Goal: Information Seeking & Learning: Learn about a topic

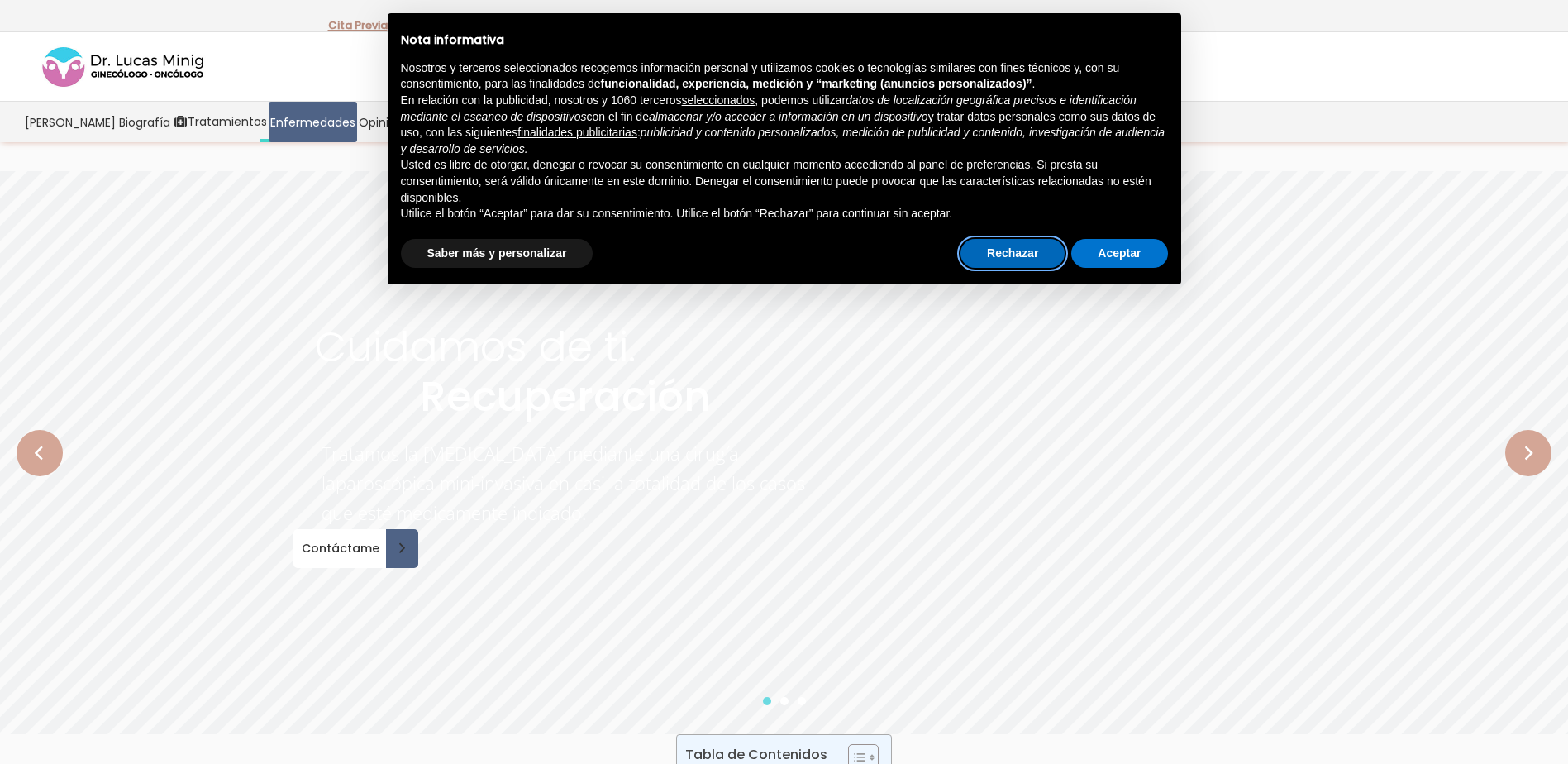
click at [1016, 264] on button "Rechazar" at bounding box center [1013, 254] width 104 height 30
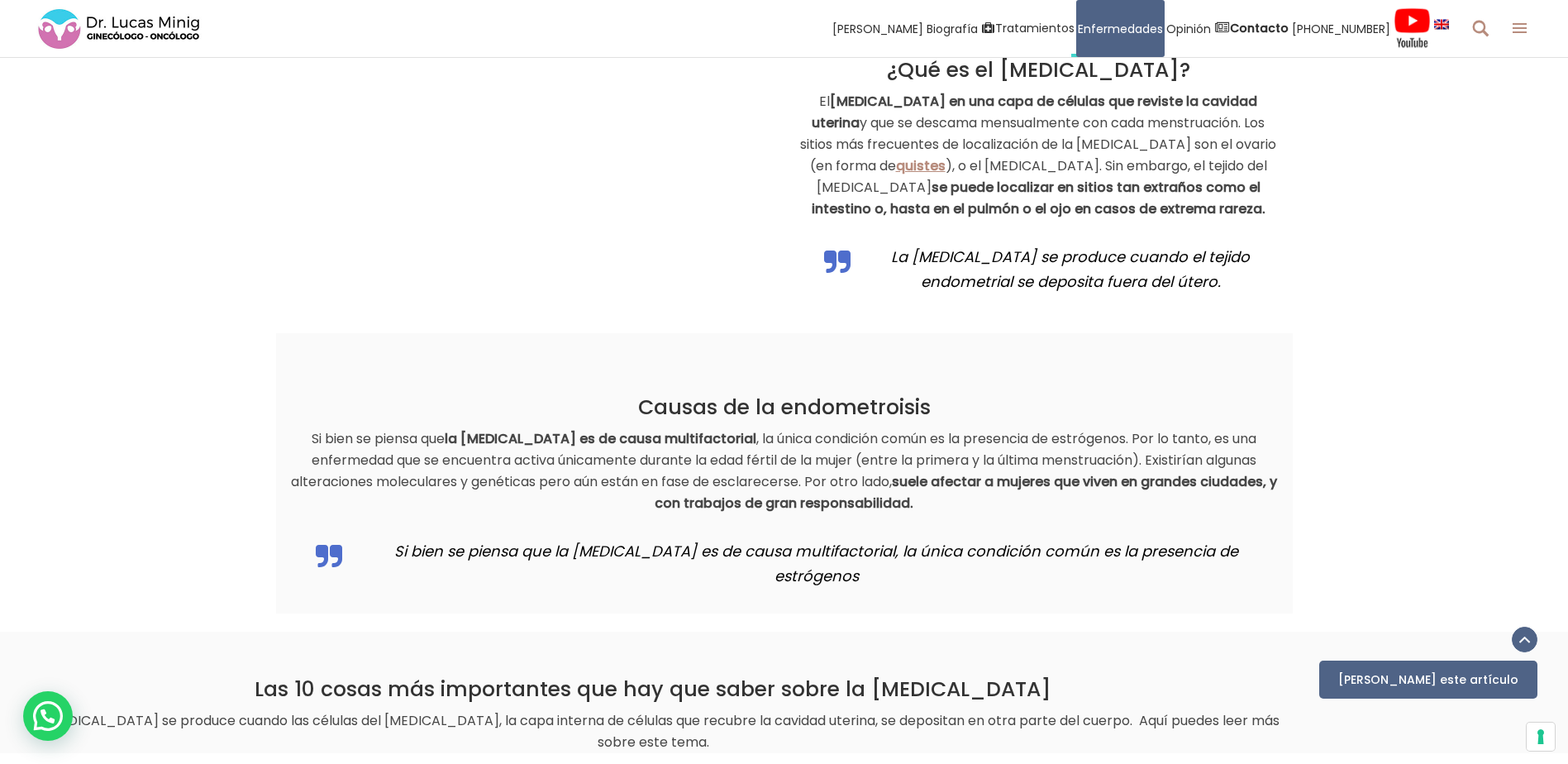
scroll to position [1445, 0]
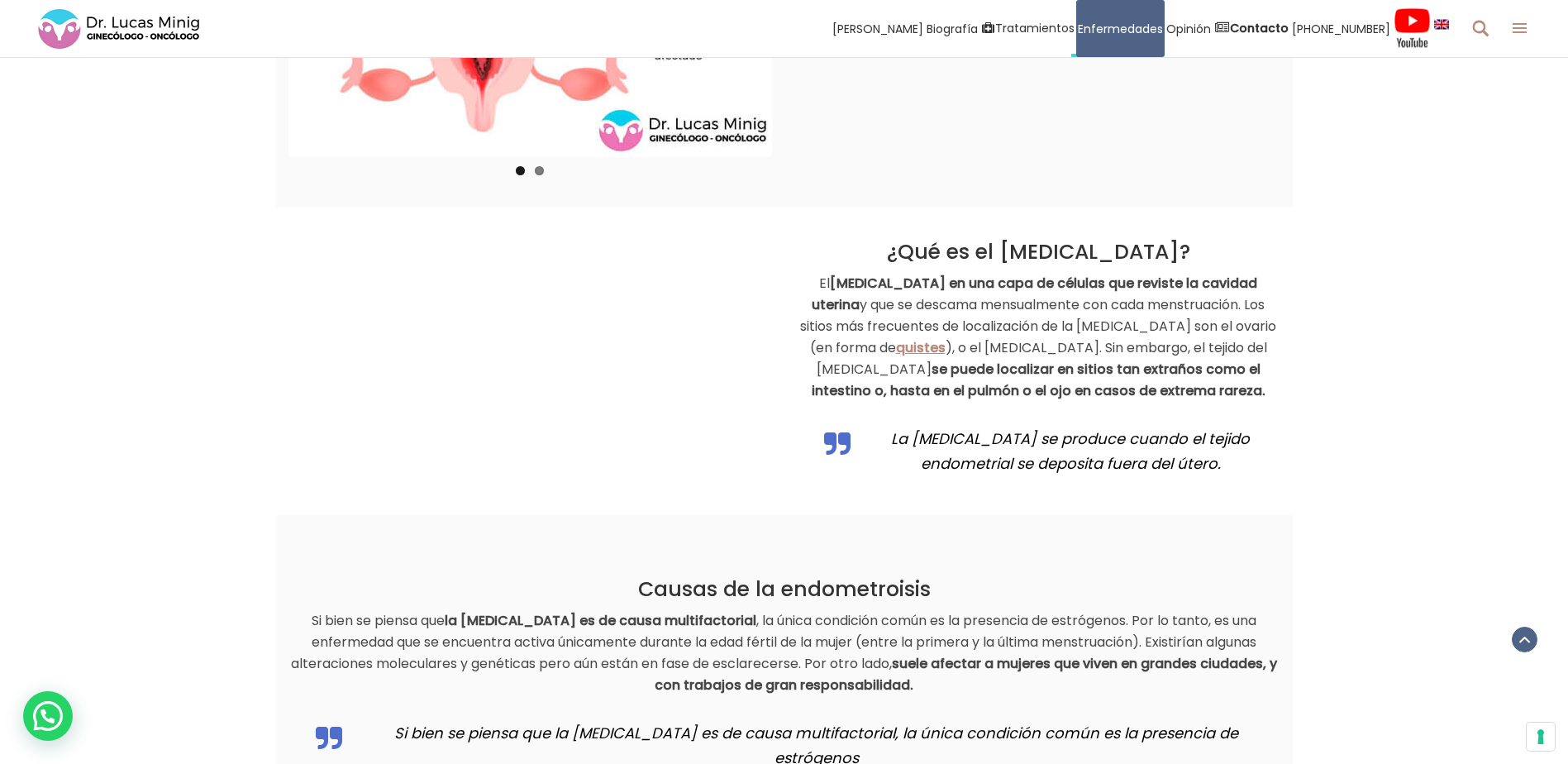
drag, startPoint x: 916, startPoint y: 247, endPoint x: 1188, endPoint y: 387, distance: 305.9
click at [1188, 387] on div "¿Qué es el [MEDICAL_DATA]? El [MEDICAL_DATA] en una capa de células que reviste…" at bounding box center [1039, 361] width 484 height 244
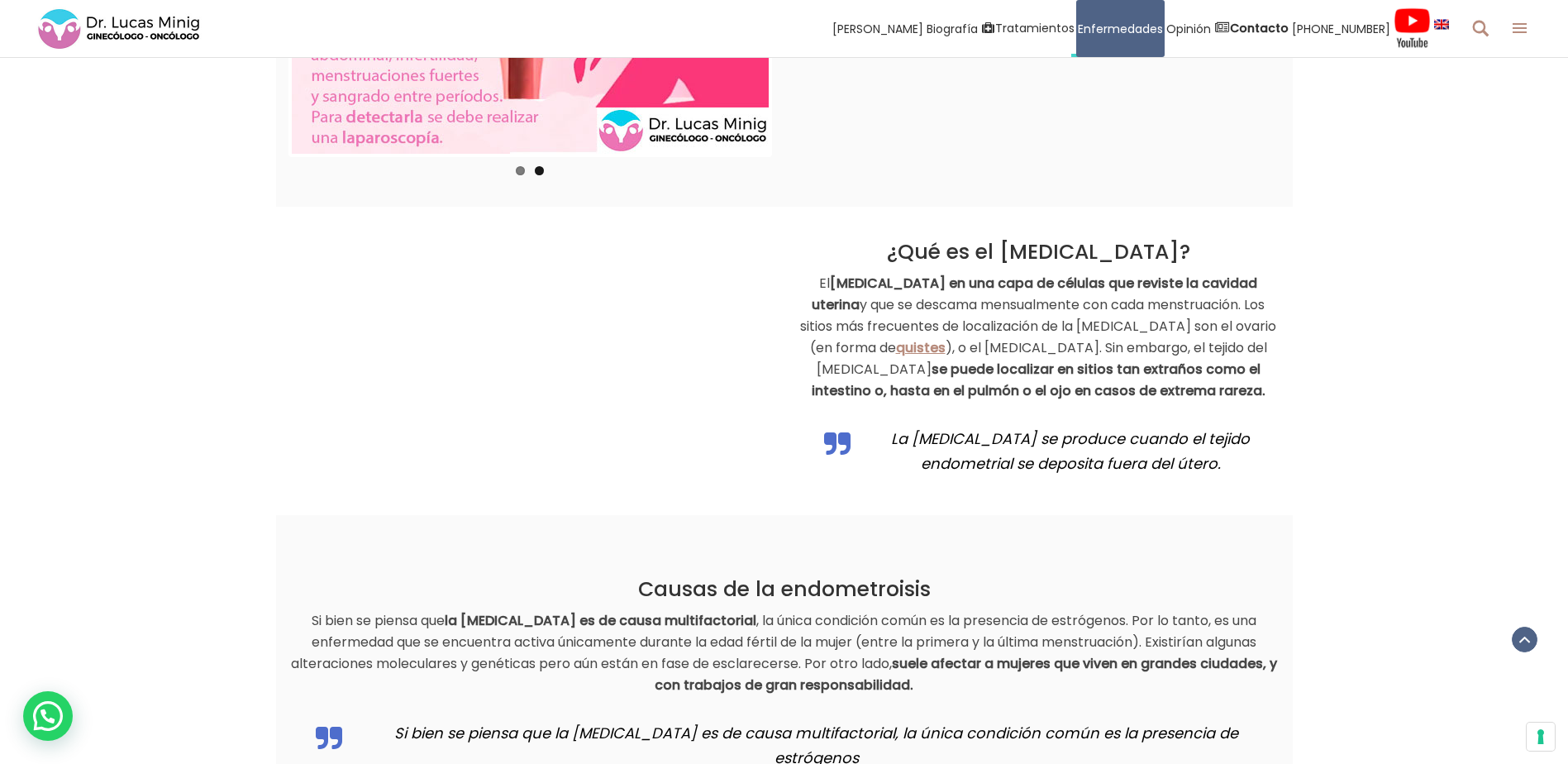
copy div "¿Qué es el [MEDICAL_DATA]? El [MEDICAL_DATA] en una capa de células que reviste…"
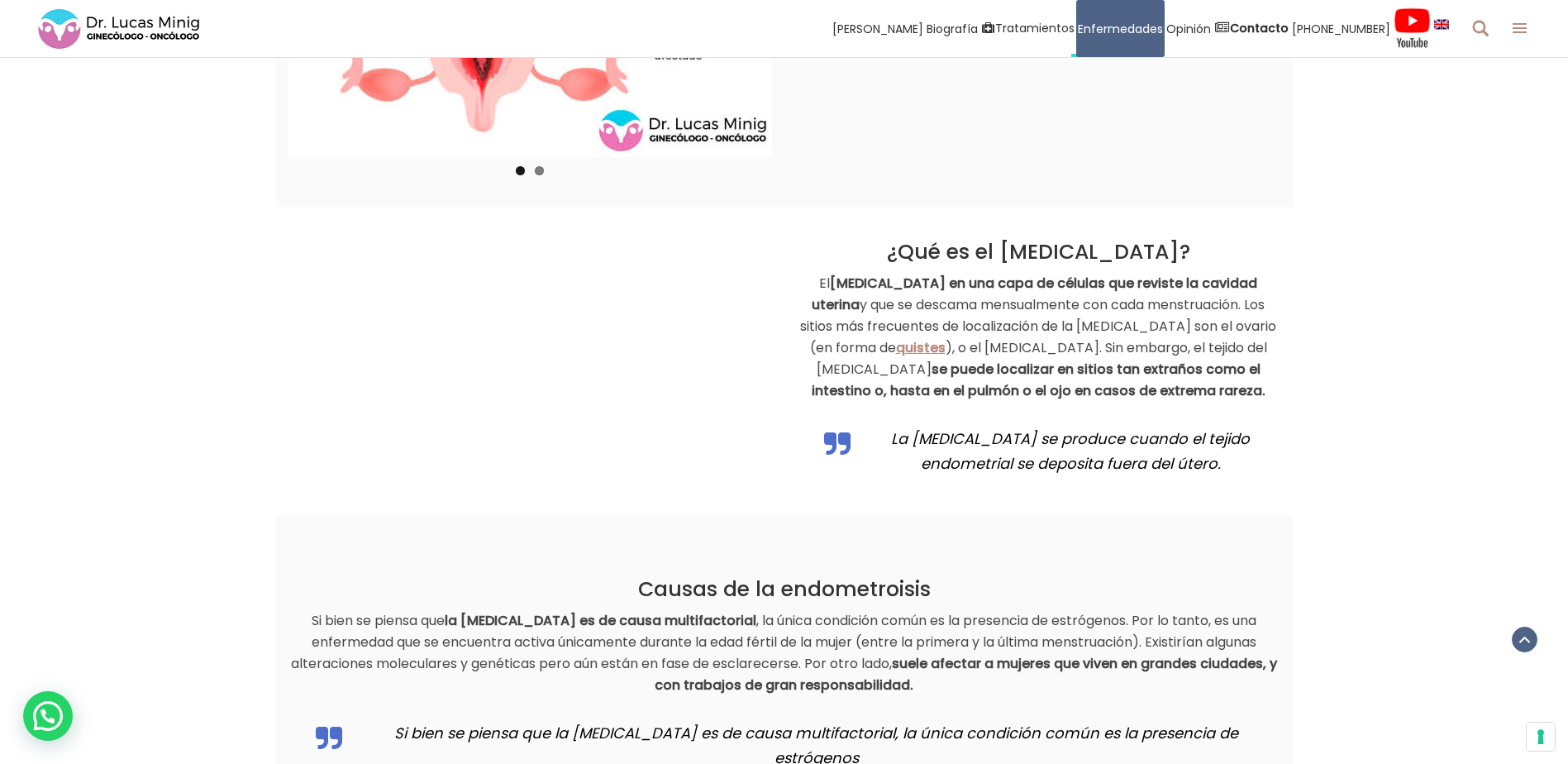
click at [1209, 298] on p "El [MEDICAL_DATA] en una capa de células que reviste la cavidad uterina y que s…" at bounding box center [1039, 337] width 484 height 129
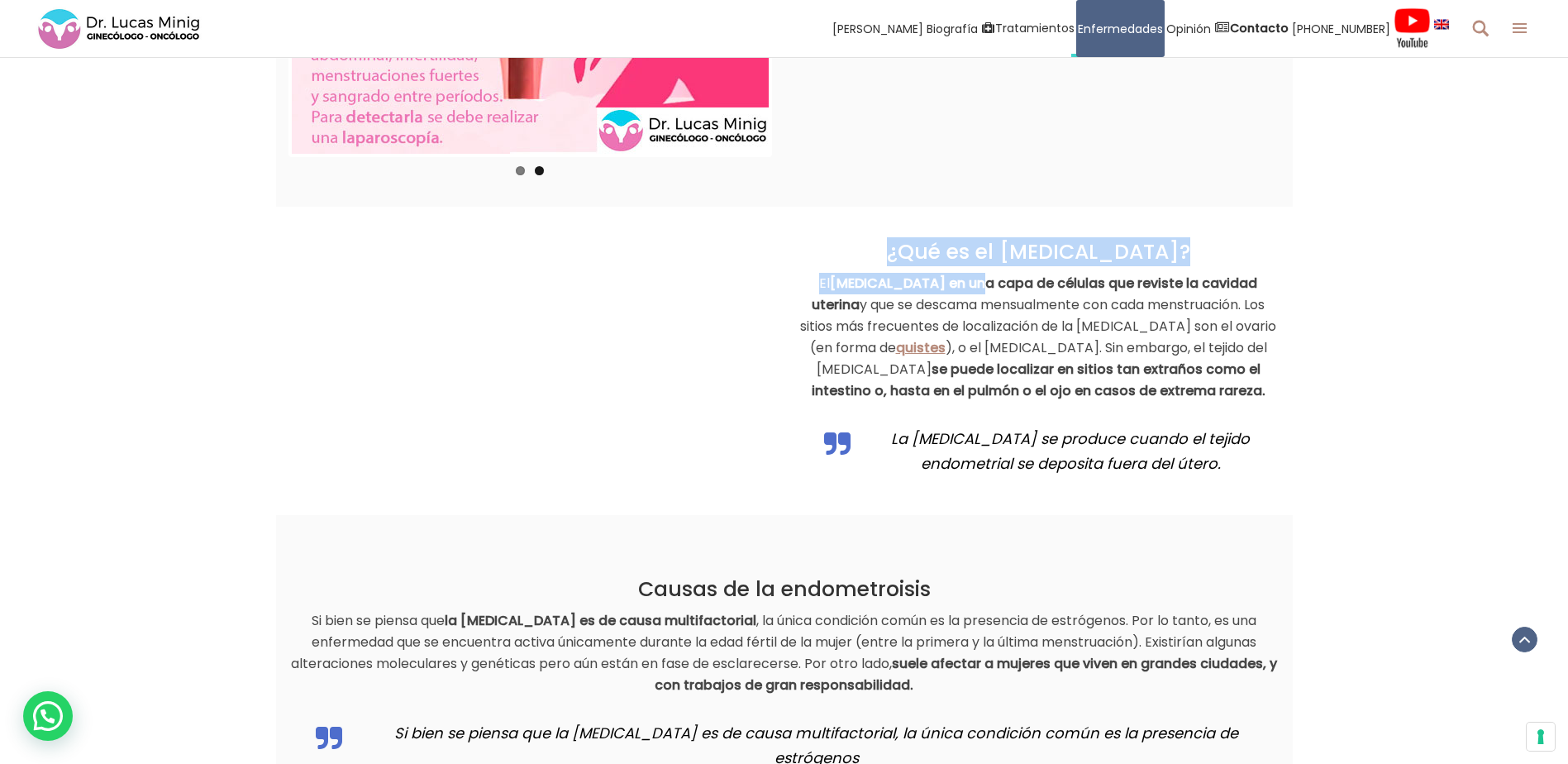
drag, startPoint x: 920, startPoint y: 254, endPoint x: 967, endPoint y: 271, distance: 50.0
click at [967, 271] on div "¿Qué es el [MEDICAL_DATA]? El [MEDICAL_DATA] en una capa de células que reviste…" at bounding box center [1039, 361] width 484 height 244
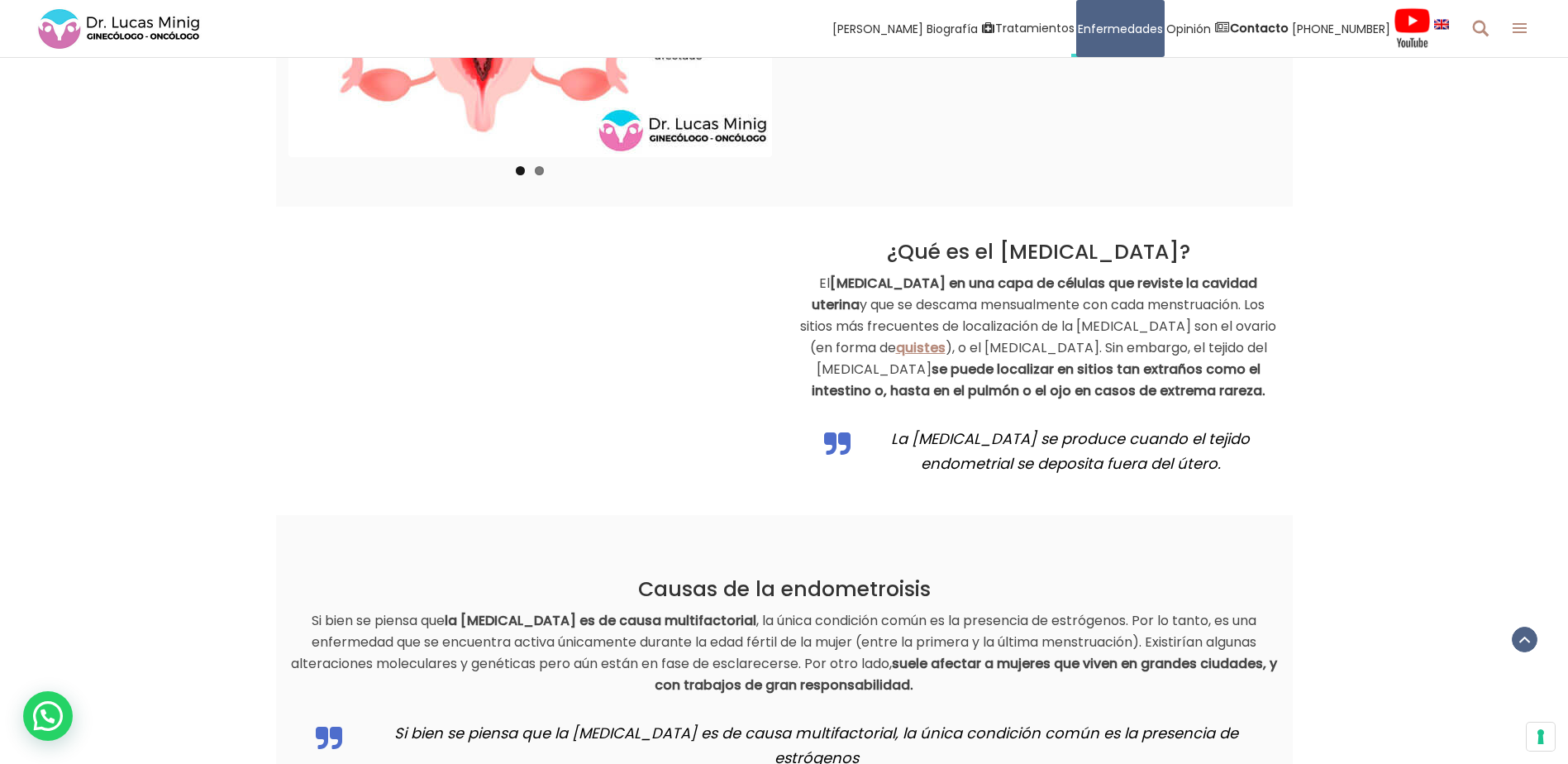
click at [1324, 351] on div "¿Qué es el [MEDICAL_DATA]? El [MEDICAL_DATA] en una capa de células que reviste…" at bounding box center [784, 360] width 1568 height 308
click at [806, 281] on p "El [MEDICAL_DATA] en una capa de células que reviste la cavidad uterina y que s…" at bounding box center [1039, 337] width 484 height 129
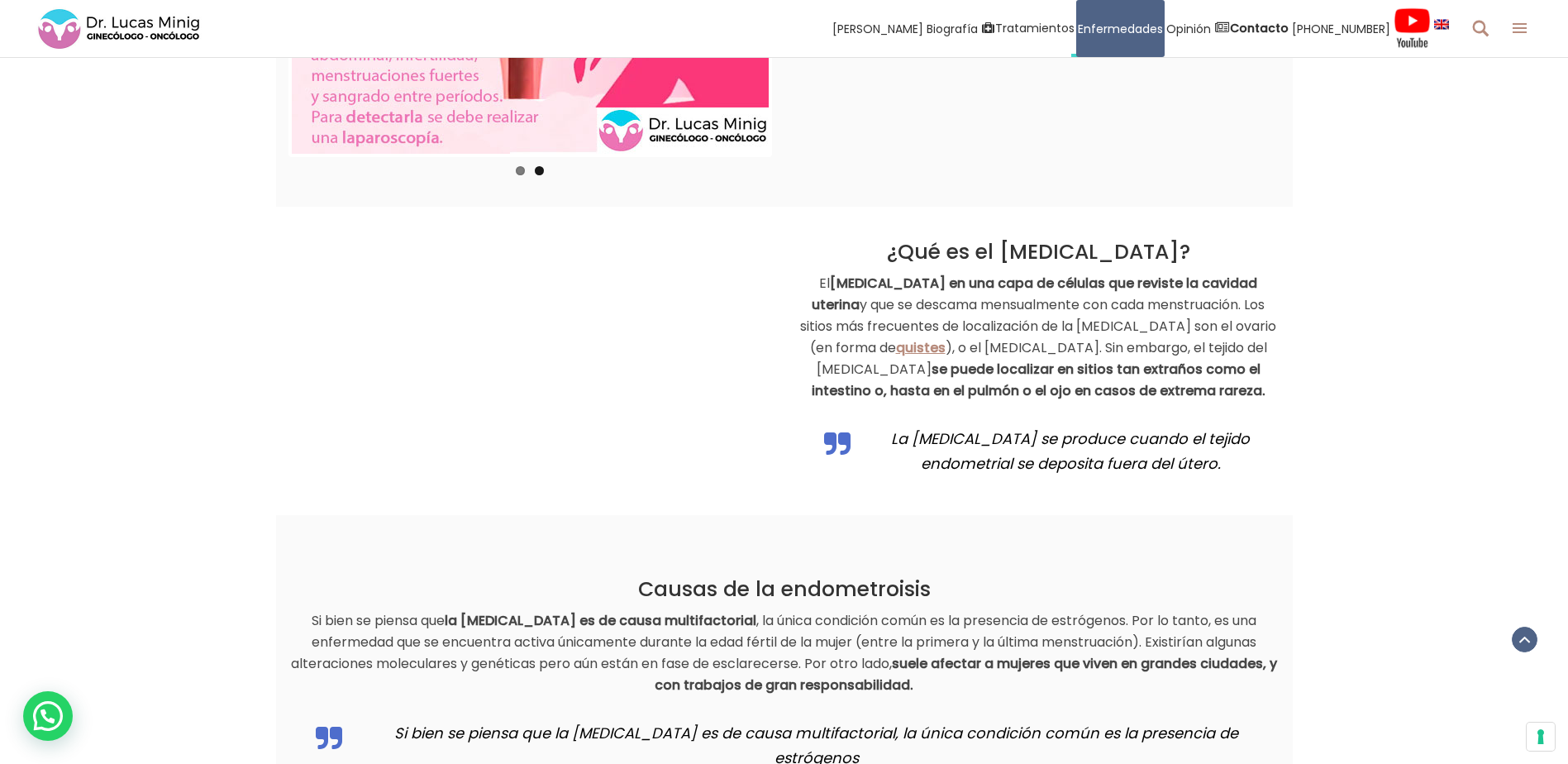
drag, startPoint x: 807, startPoint y: 281, endPoint x: 1193, endPoint y: 387, distance: 400.3
click at [1193, 387] on p "El [MEDICAL_DATA] en una capa de células que reviste la cavidad uterina y que s…" at bounding box center [1039, 337] width 484 height 129
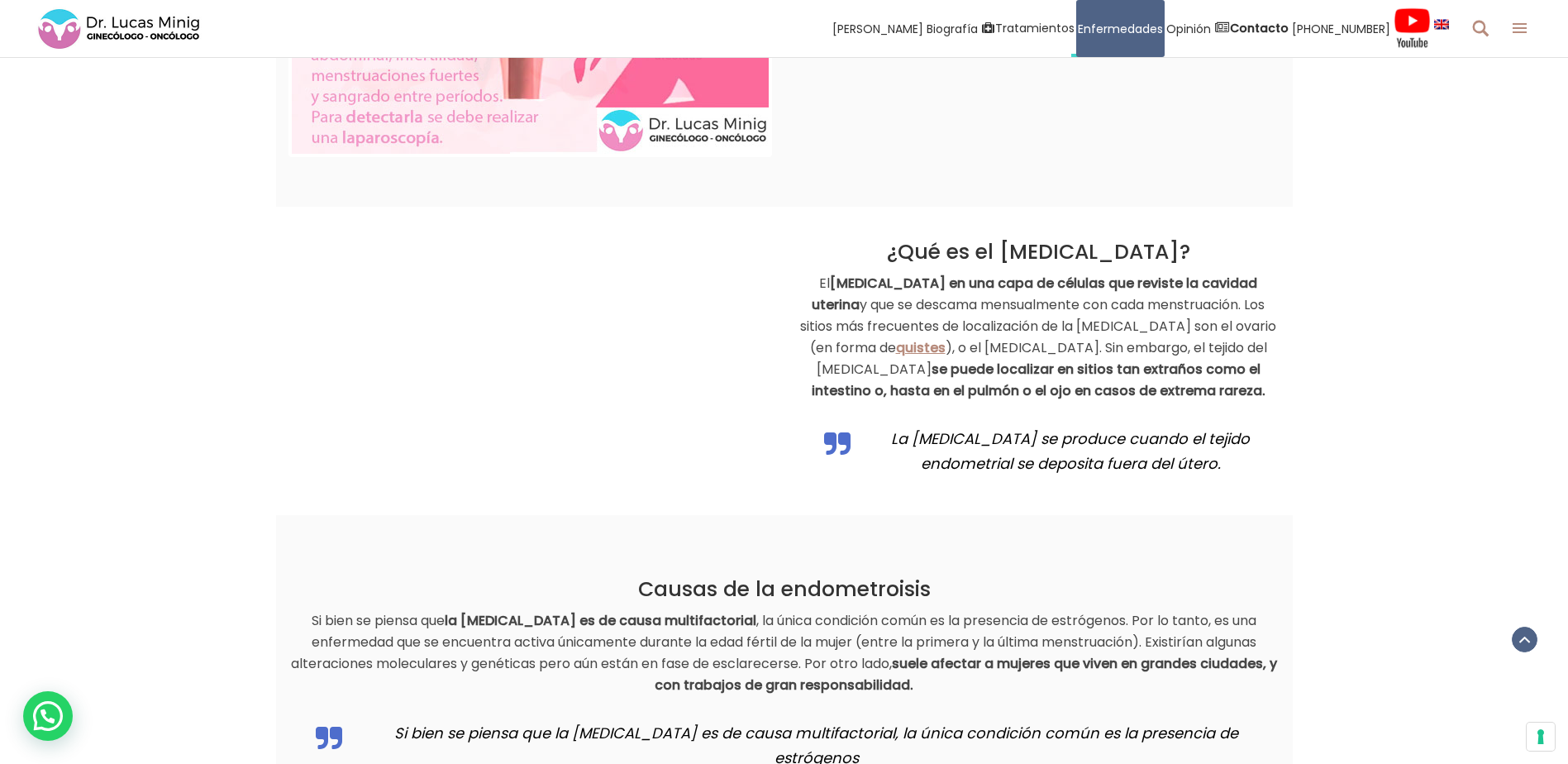
copy p "El [MEDICAL_DATA] en una capa de células que reviste la cavidad uterina y que s…"
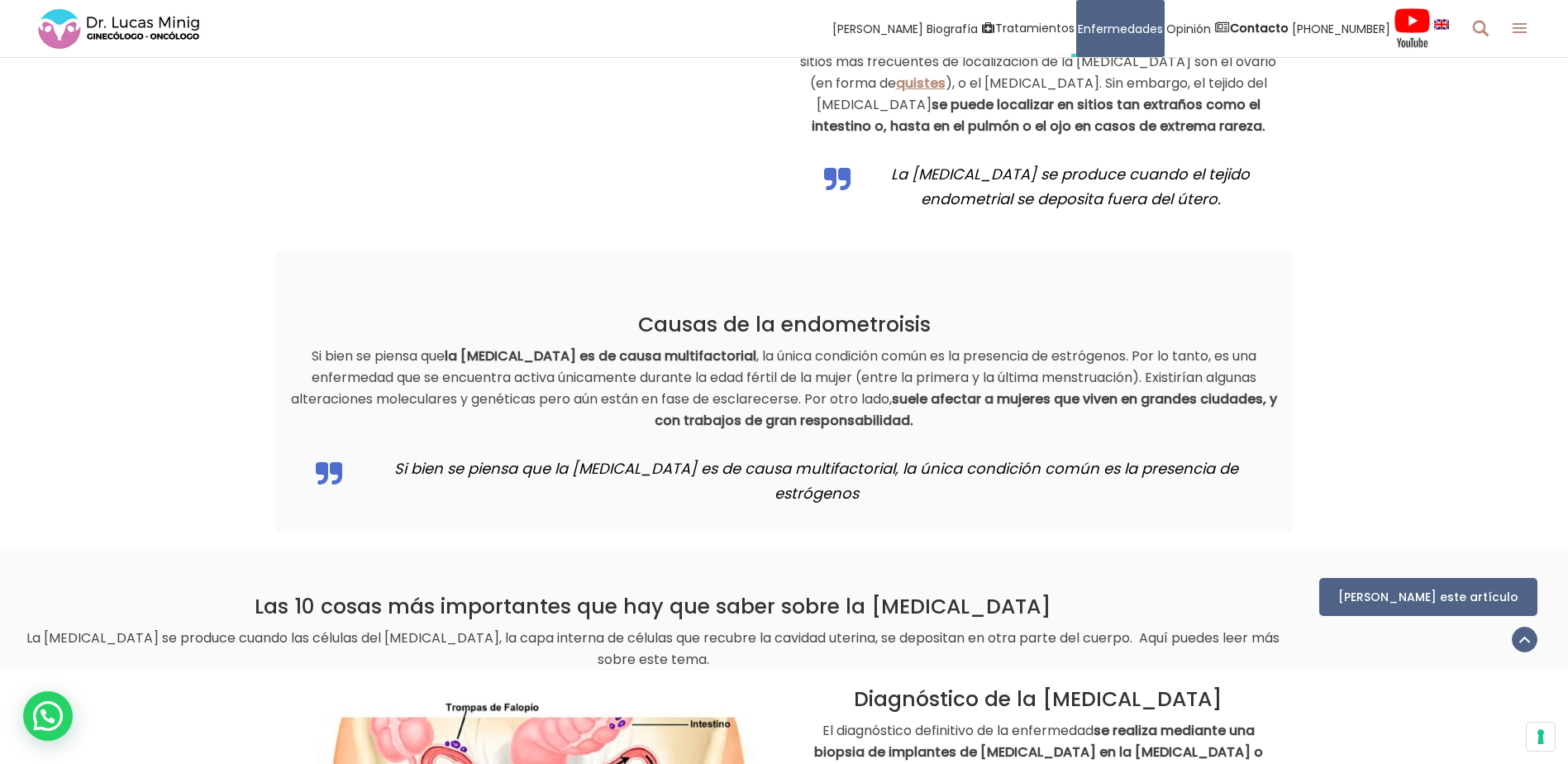
scroll to position [1759, 0]
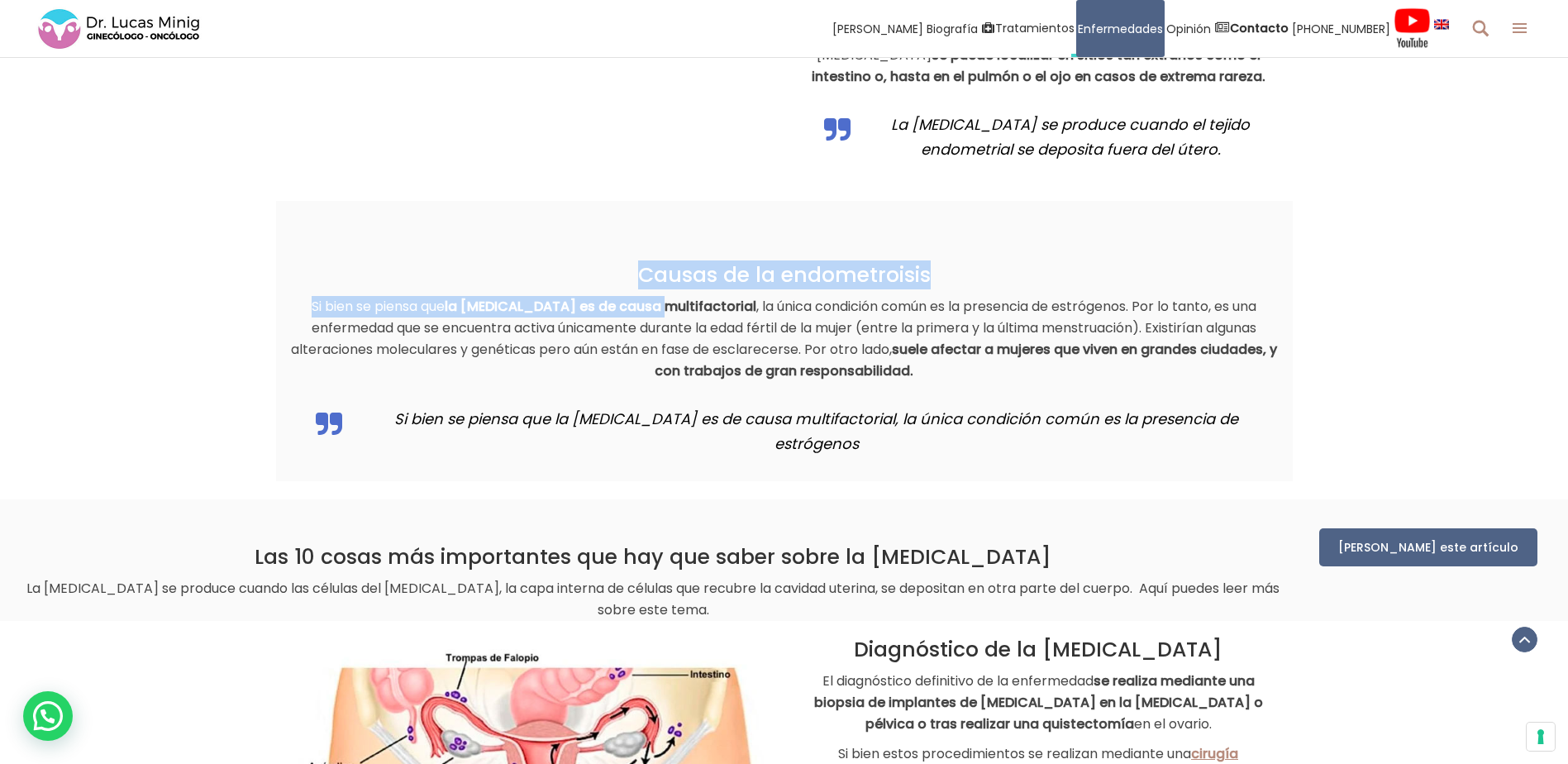
drag, startPoint x: 640, startPoint y: 278, endPoint x: 668, endPoint y: 293, distance: 31.8
click at [668, 293] on div "Causas de la endometroisis Si bien se piensa que la [MEDICAL_DATA] es de causa …" at bounding box center [784, 363] width 992 height 201
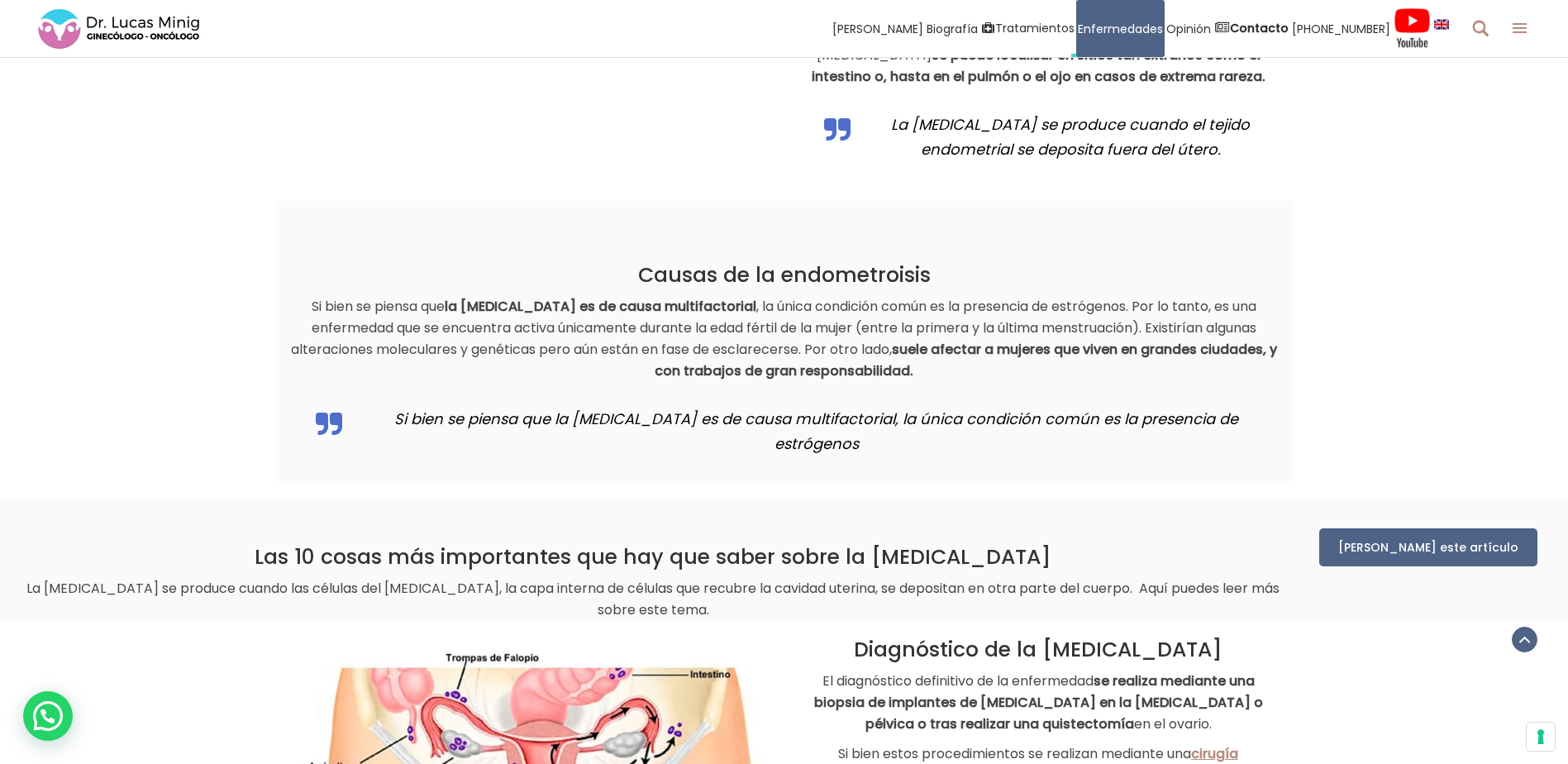
drag, startPoint x: 668, startPoint y: 293, endPoint x: 669, endPoint y: 335, distance: 42.0
click at [669, 335] on p "Si bien se piensa que la [MEDICAL_DATA] es de causa multifactorial , la única c…" at bounding box center [784, 339] width 992 height 86
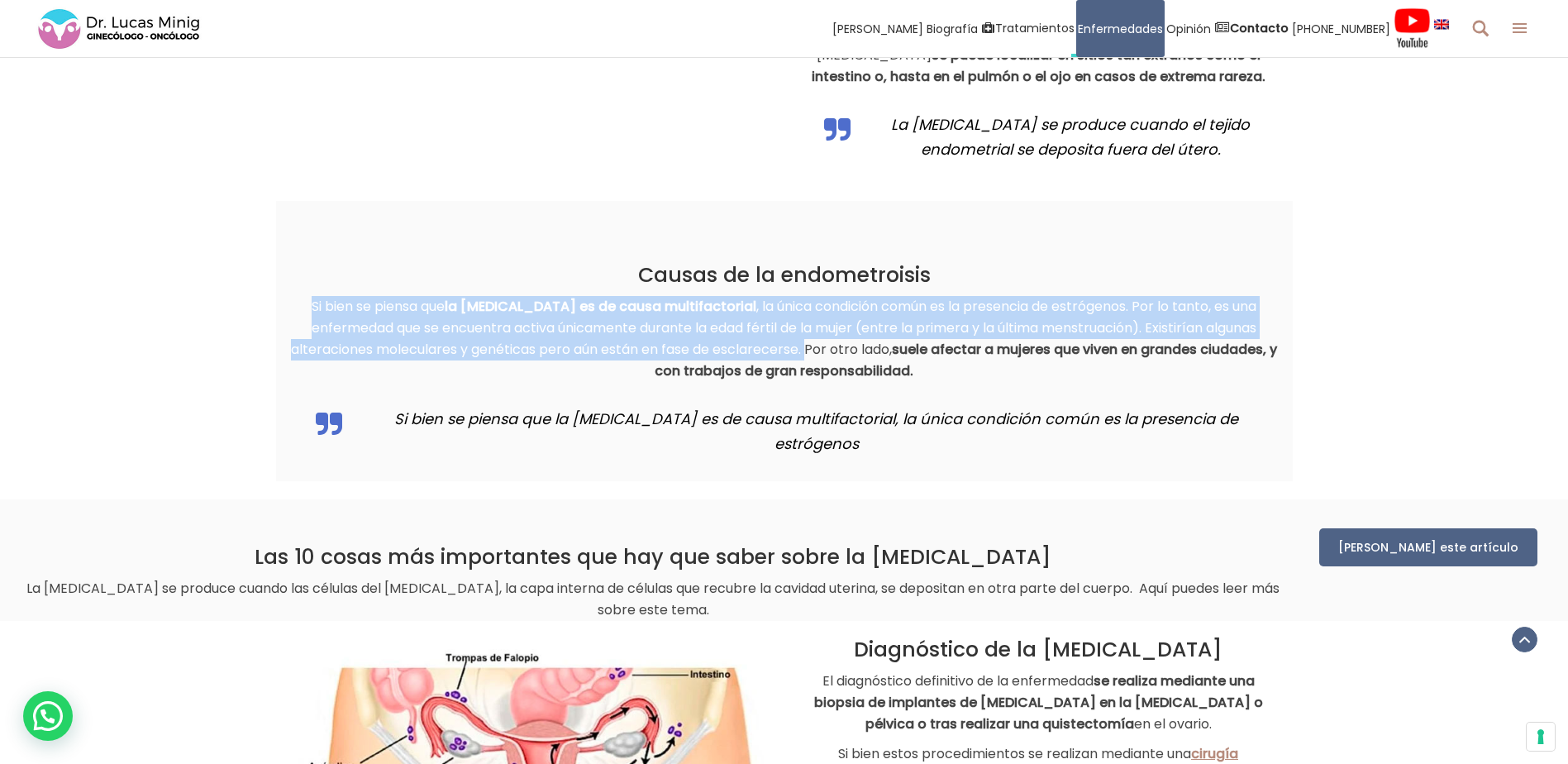
drag, startPoint x: 313, startPoint y: 306, endPoint x: 816, endPoint y: 357, distance: 505.6
click at [816, 357] on p "Si bien se piensa que la [MEDICAL_DATA] es de causa multifactorial , la única c…" at bounding box center [784, 339] width 992 height 86
click at [1113, 327] on p "Si bien se piensa que la [MEDICAL_DATA] es de causa multifactorial , la única c…" at bounding box center [784, 339] width 992 height 86
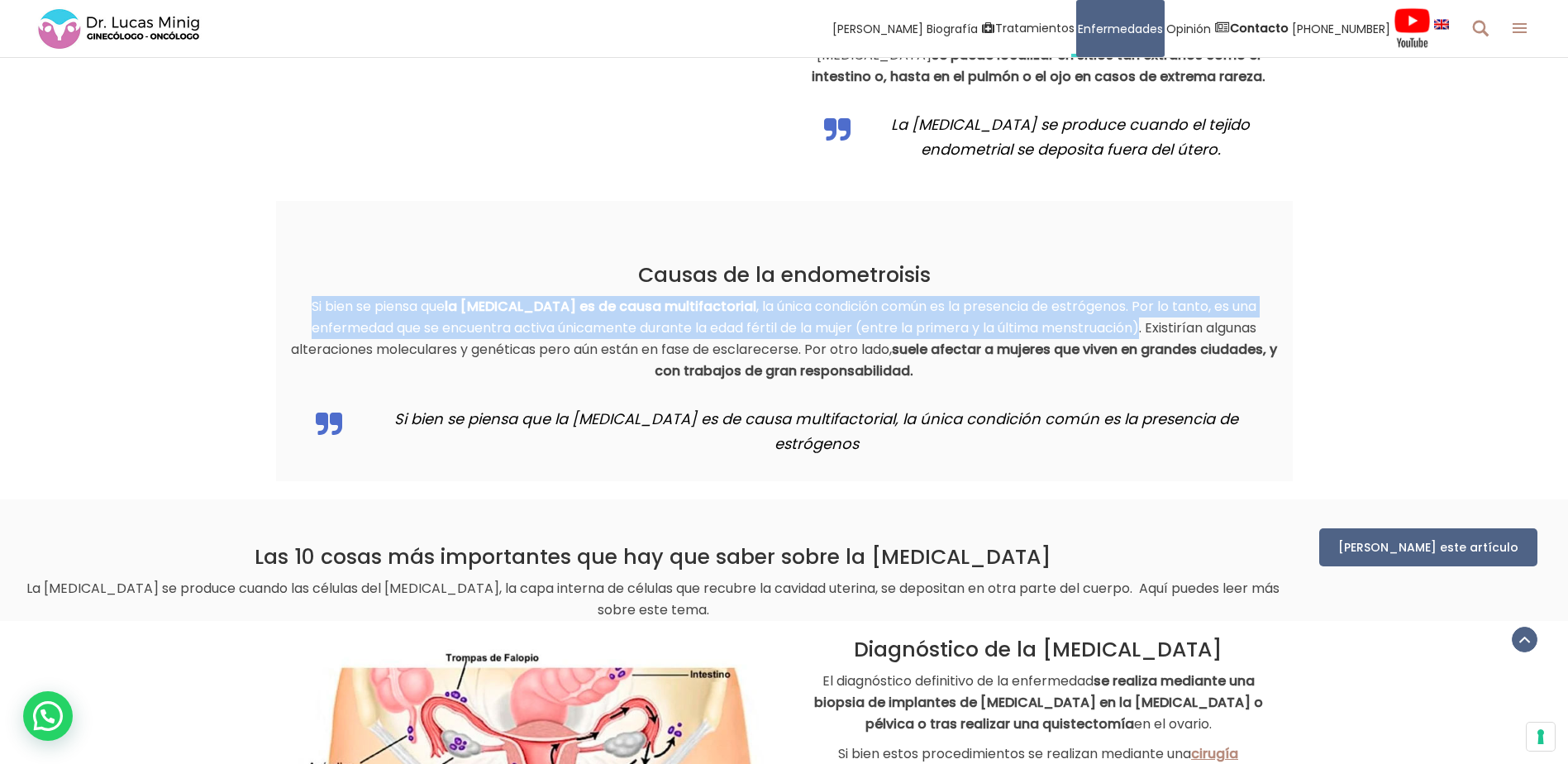
drag, startPoint x: 312, startPoint y: 307, endPoint x: 1146, endPoint y: 332, distance: 834.4
click at [1146, 332] on p "Si bien se piensa que la [MEDICAL_DATA] es de causa multifactorial , la única c…" at bounding box center [784, 339] width 992 height 86
copy p "Si bien se piensa que la [MEDICAL_DATA] es de causa multifactorial , la única c…"
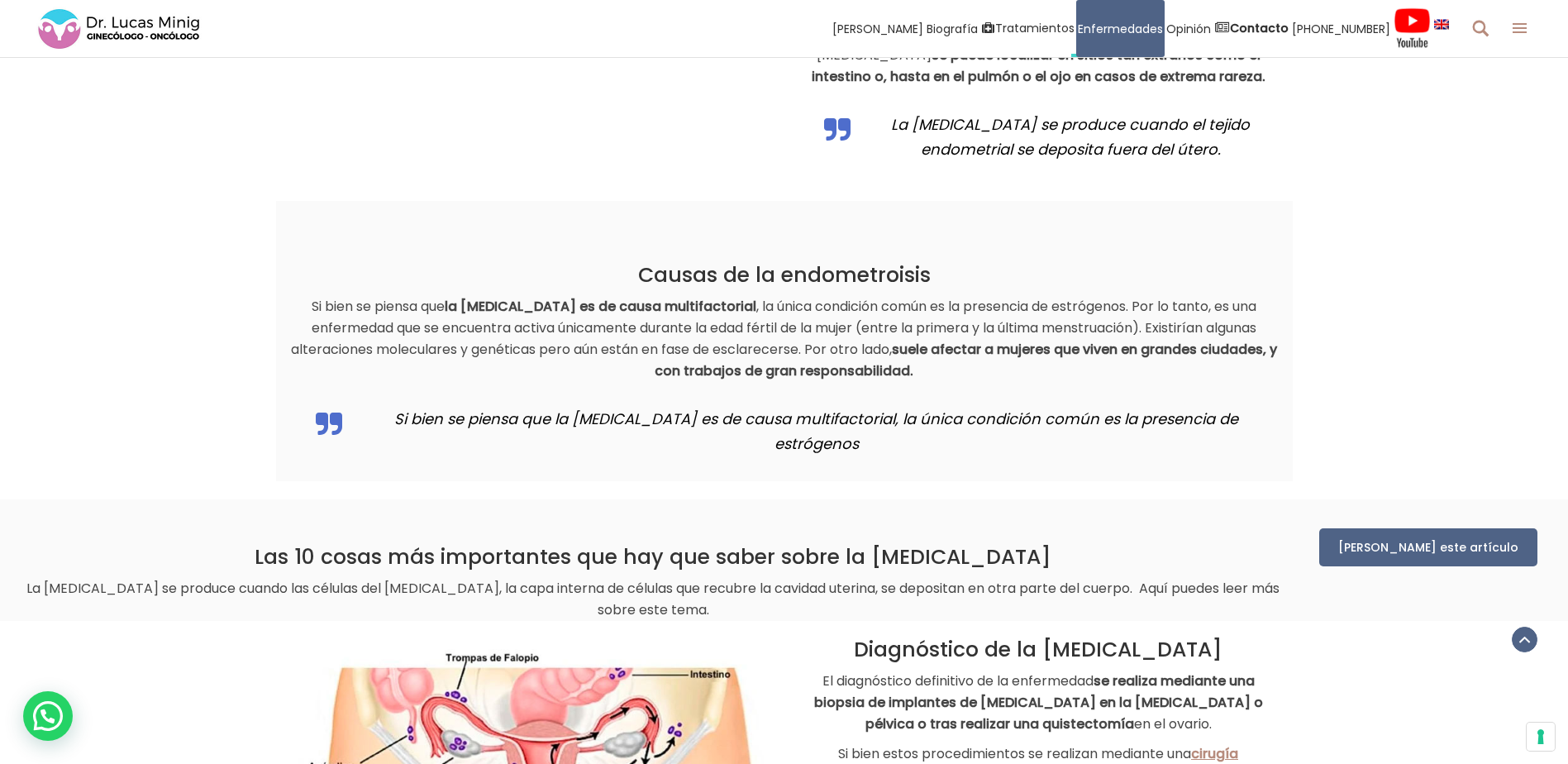
click at [1387, 274] on div "Causas de la endometroisis Si bien se piensa que la [MEDICAL_DATA] es de causa …" at bounding box center [784, 341] width 1568 height 280
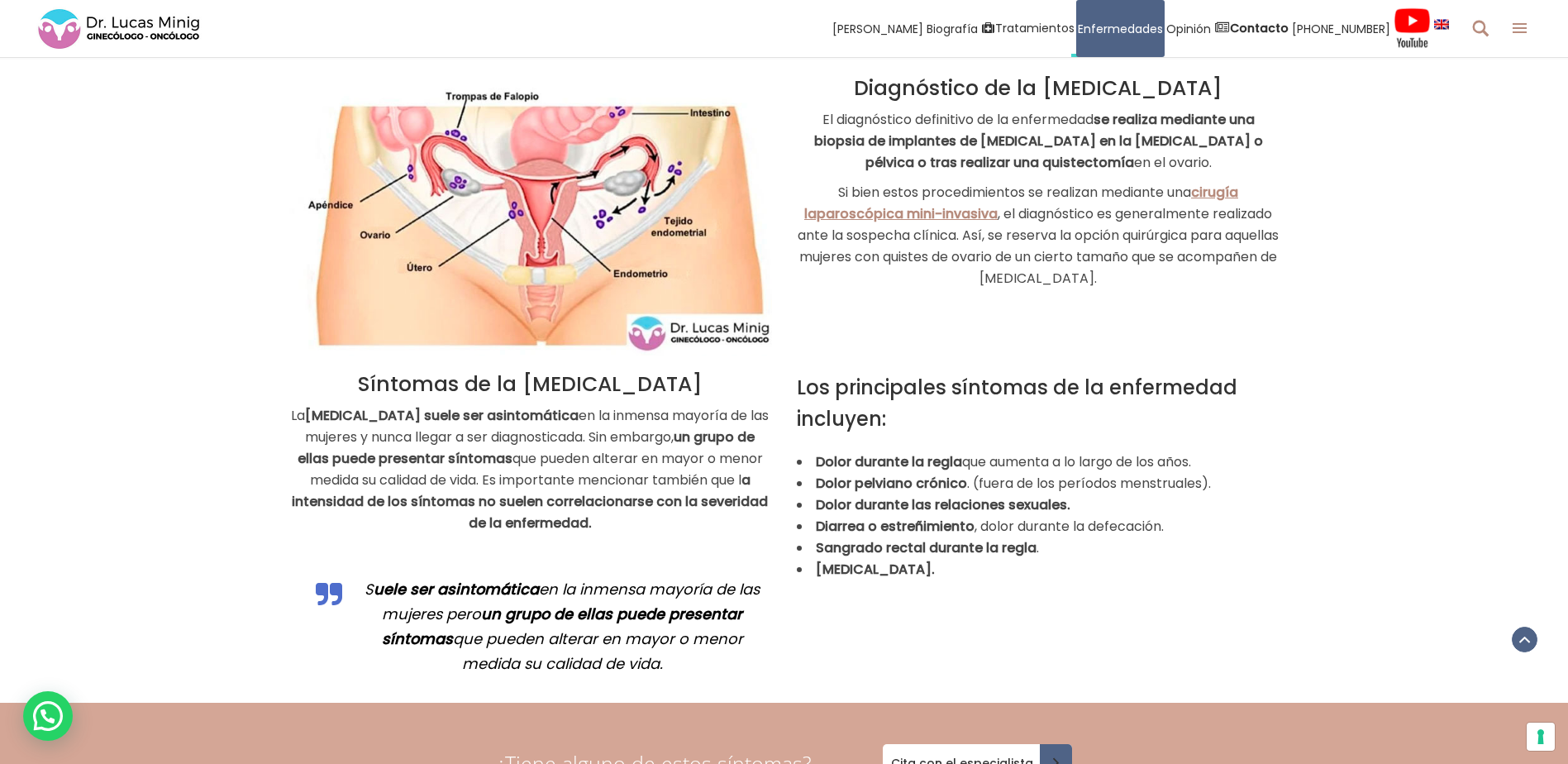
scroll to position [2254, 0]
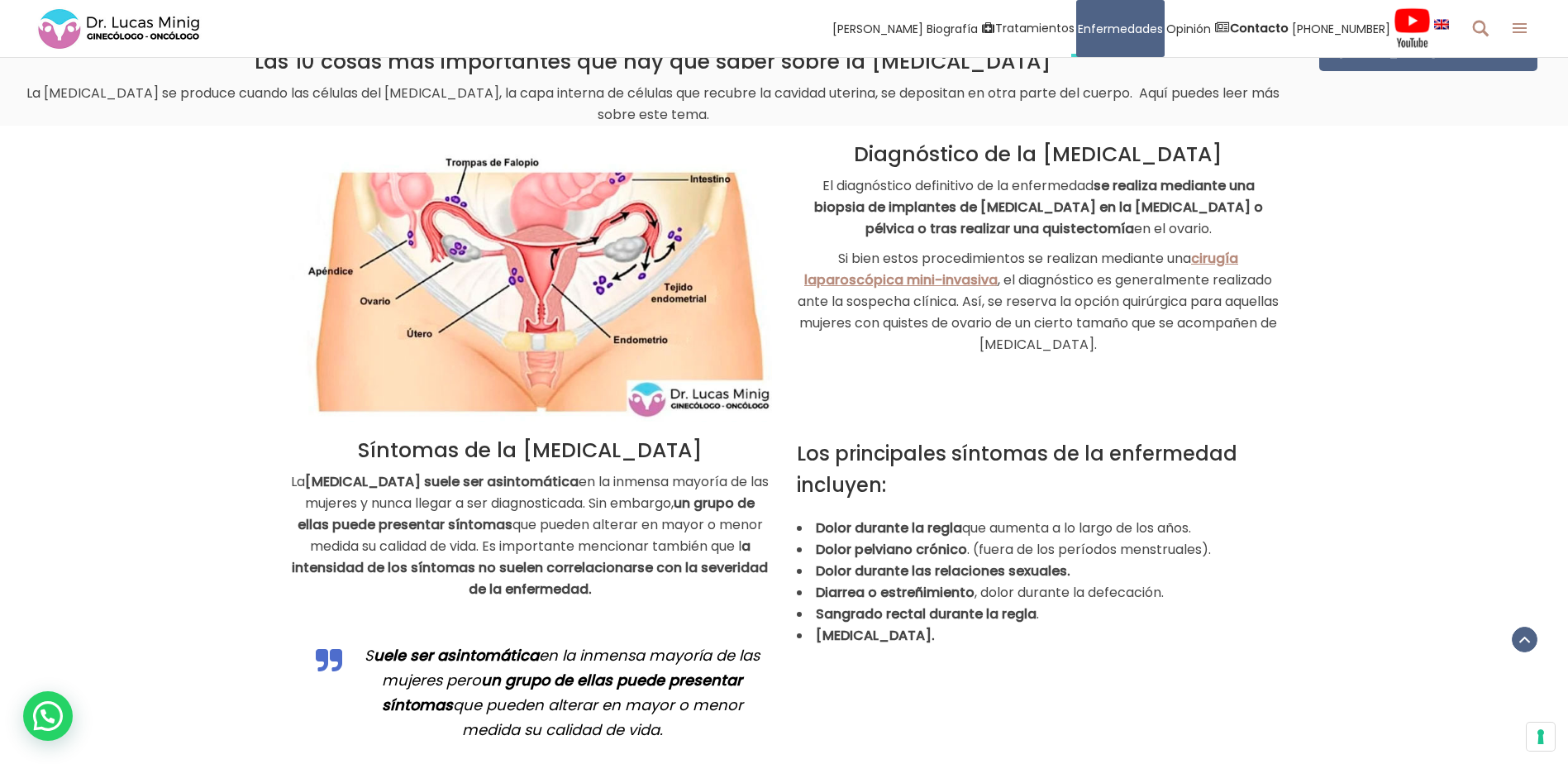
drag, startPoint x: 872, startPoint y: 131, endPoint x: 1219, endPoint y: 200, distance: 353.8
click at [1219, 200] on div "Diagnóstico de la [MEDICAL_DATA] El diagnóstico definitivo de la enfermedad se …" at bounding box center [1039, 253] width 484 height 221
copy div "Diagnóstico de la [MEDICAL_DATA] El diagnóstico definitivo de la enfermedad se …"
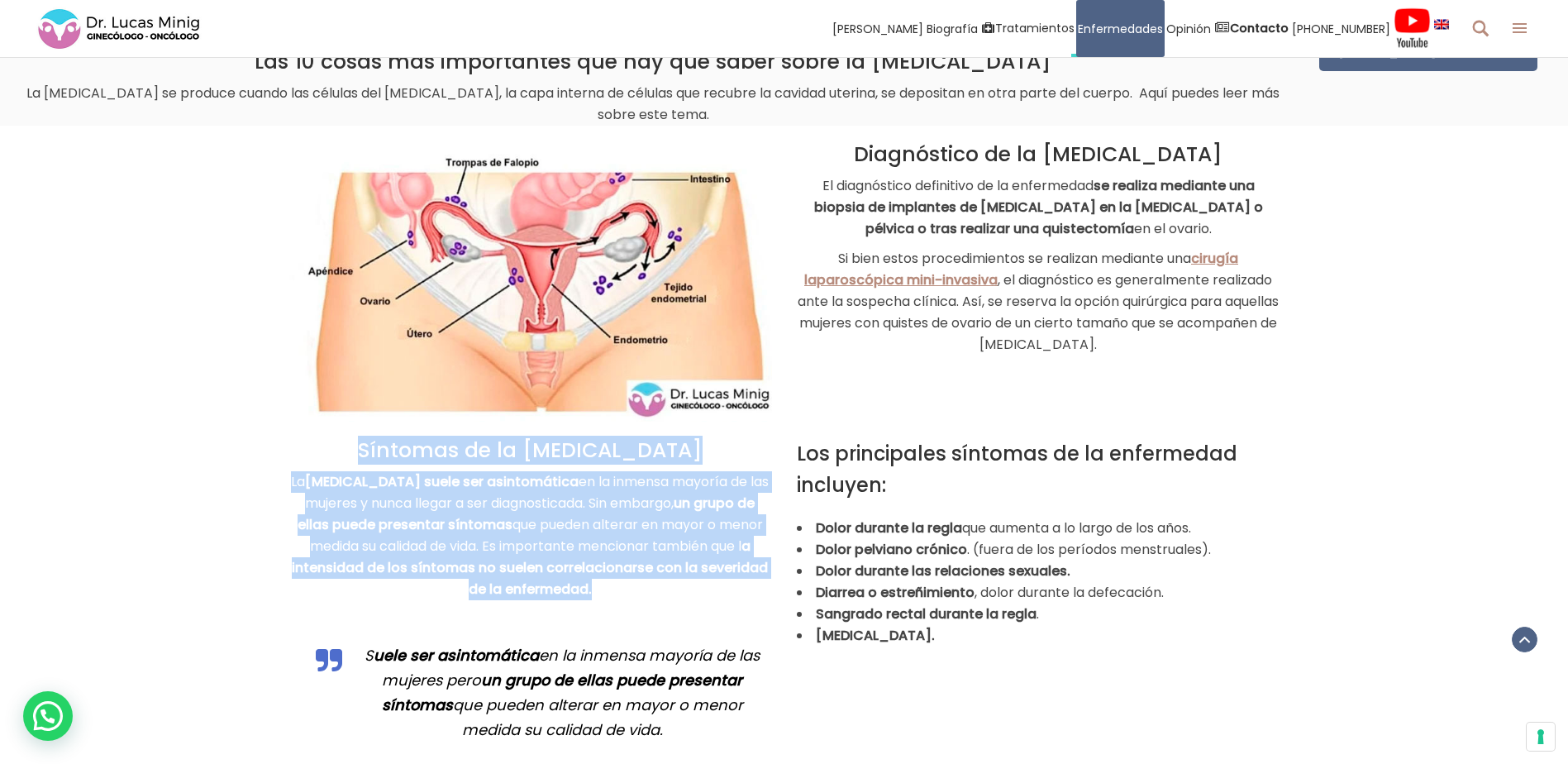
drag, startPoint x: 380, startPoint y: 423, endPoint x: 590, endPoint y: 560, distance: 250.7
click at [590, 560] on div "Síntomas de la [MEDICAL_DATA] La [MEDICAL_DATA] suele ser asintomática en la in…" at bounding box center [530, 603] width 484 height 331
copy div "Síntomas de la [MEDICAL_DATA] La [MEDICAL_DATA] suele ser asintomática en la in…"
click at [706, 577] on div "La [MEDICAL_DATA] suele ser asintomática en la inmensa mayoría de las mujeres y…" at bounding box center [530, 540] width 484 height 138
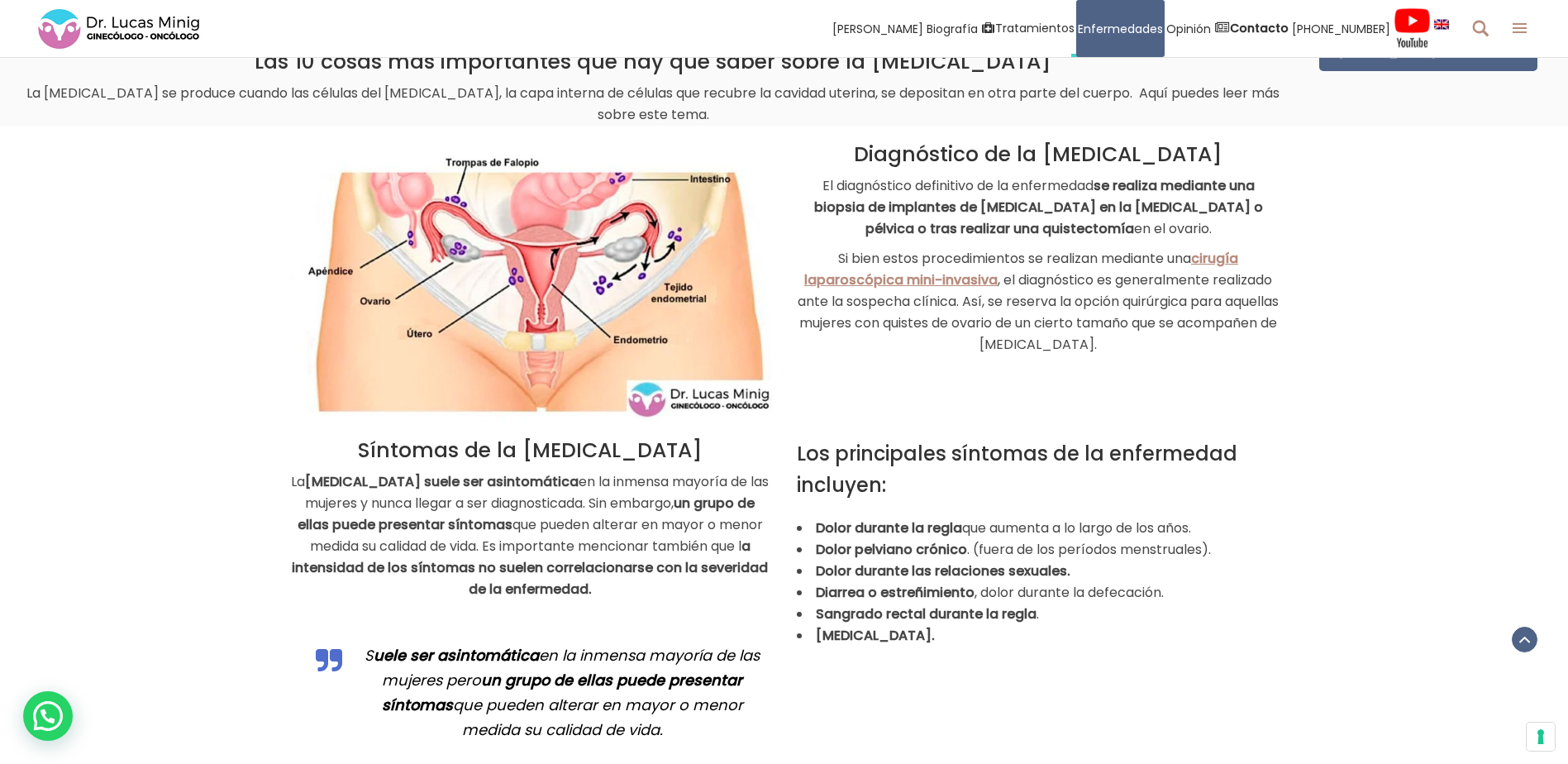
click at [583, 298] on img at bounding box center [530, 283] width 484 height 278
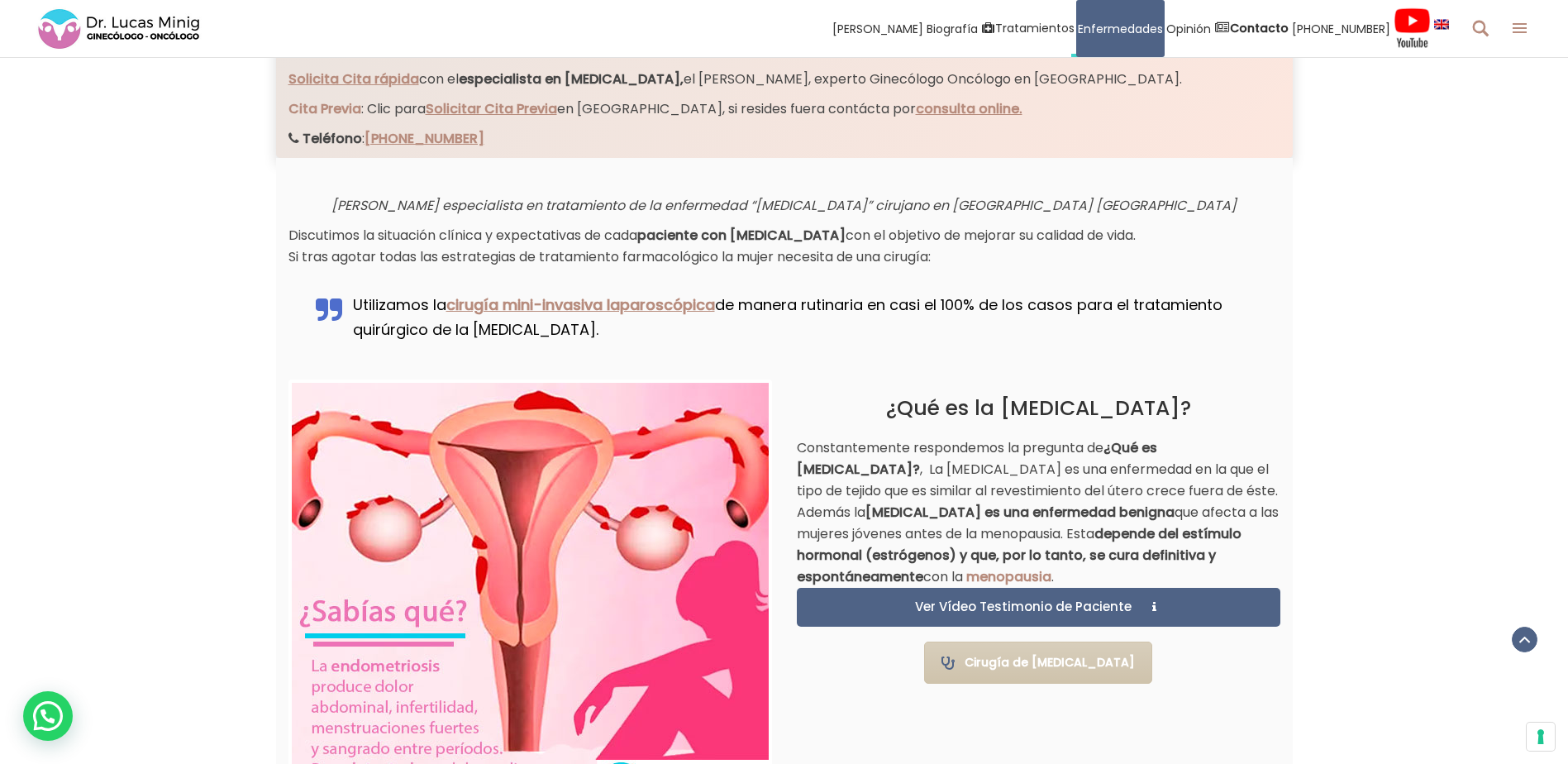
scroll to position [941, 0]
